Goal: Task Accomplishment & Management: Manage account settings

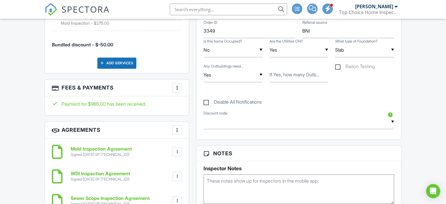
scroll to position [410, 0]
click at [177, 84] on div at bounding box center [177, 87] width 6 height 6
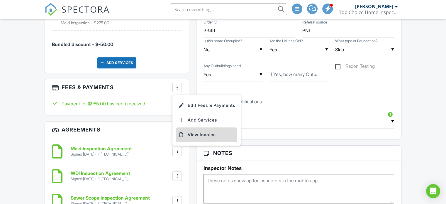
click at [196, 136] on li "View Invoice" at bounding box center [206, 134] width 61 height 15
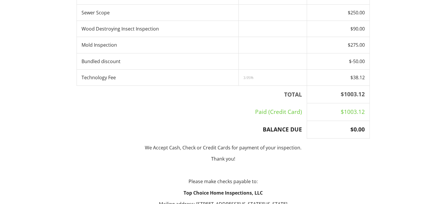
scroll to position [251, 0]
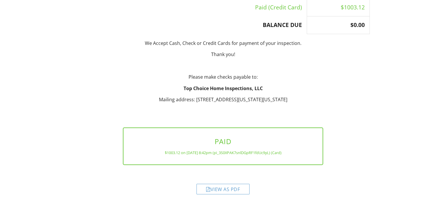
click at [227, 190] on div "View as PDF" at bounding box center [222, 188] width 53 height 11
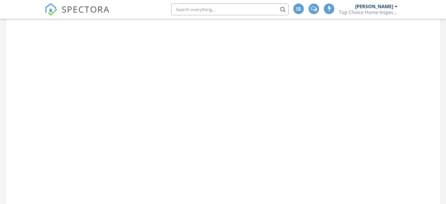
scroll to position [571, 455]
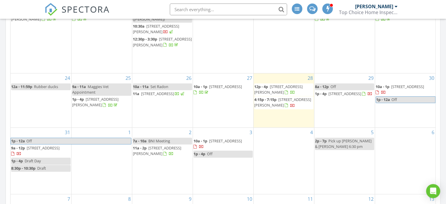
click at [276, 98] on span "116 Millstream Ct, Copley 44321" at bounding box center [282, 102] width 57 height 11
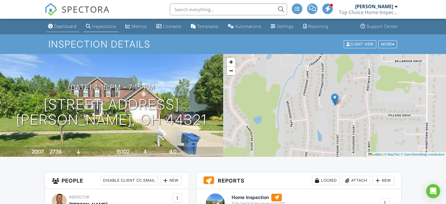
click at [63, 28] on div "Dashboard" at bounding box center [65, 26] width 22 height 5
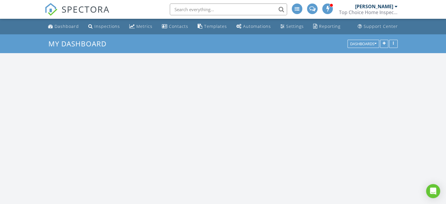
scroll to position [571, 455]
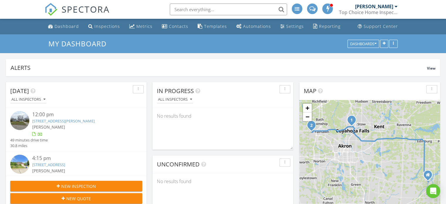
click at [43, 164] on link "116 Millstream Ct, Copley, OH 44321" at bounding box center [48, 164] width 33 height 5
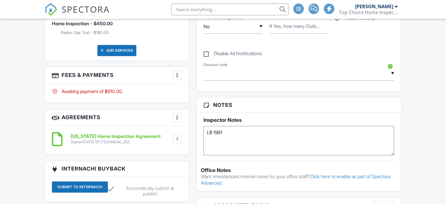
click at [177, 74] on div at bounding box center [177, 75] width 6 height 6
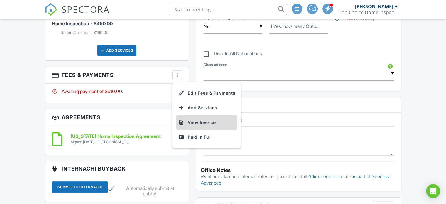
click at [193, 122] on li "View Invoice" at bounding box center [206, 122] width 61 height 15
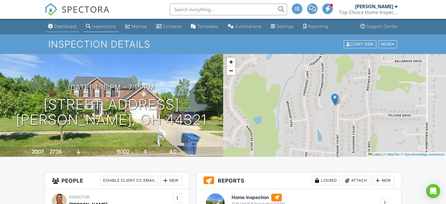
click at [78, 29] on link "Dashboard" at bounding box center [62, 26] width 33 height 11
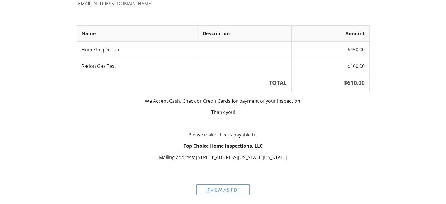
scroll to position [94, 0]
click at [219, 189] on div "View as PDF" at bounding box center [222, 188] width 53 height 11
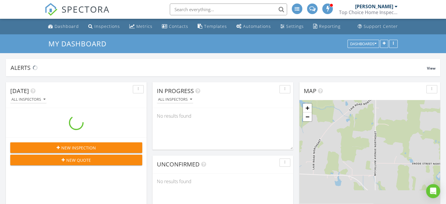
scroll to position [571, 455]
